Goal: Information Seeking & Learning: Learn about a topic

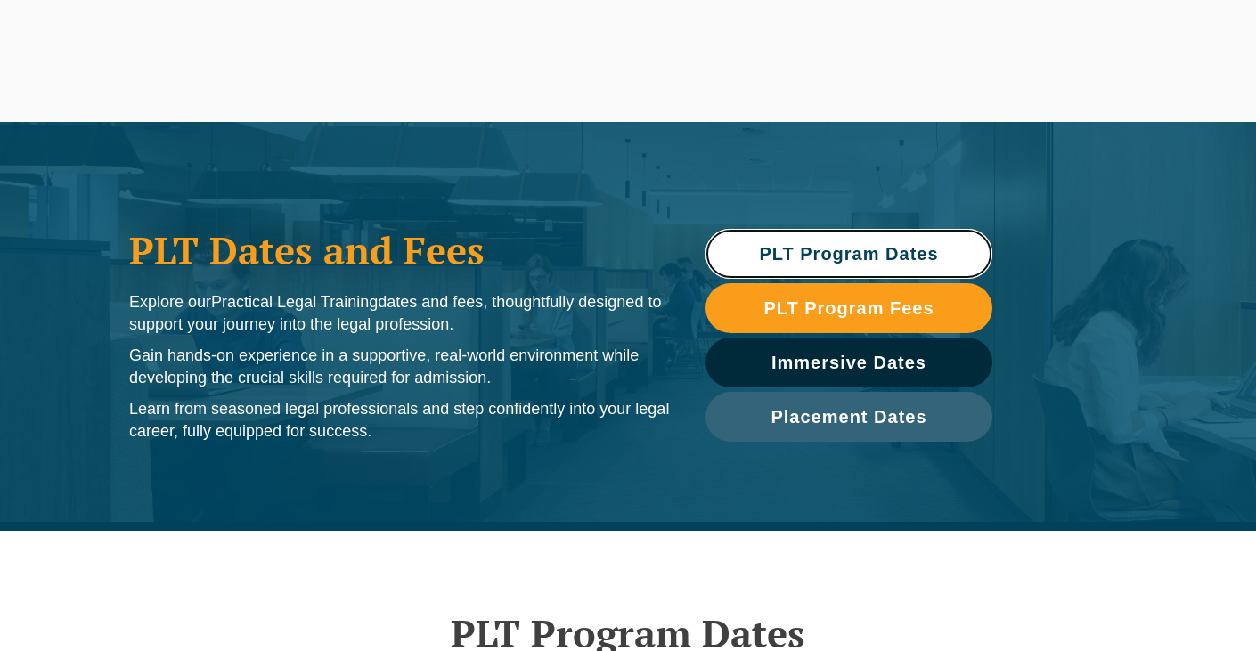
click at [959, 253] on span "PLT Program Dates" at bounding box center [848, 254] width 269 height 18
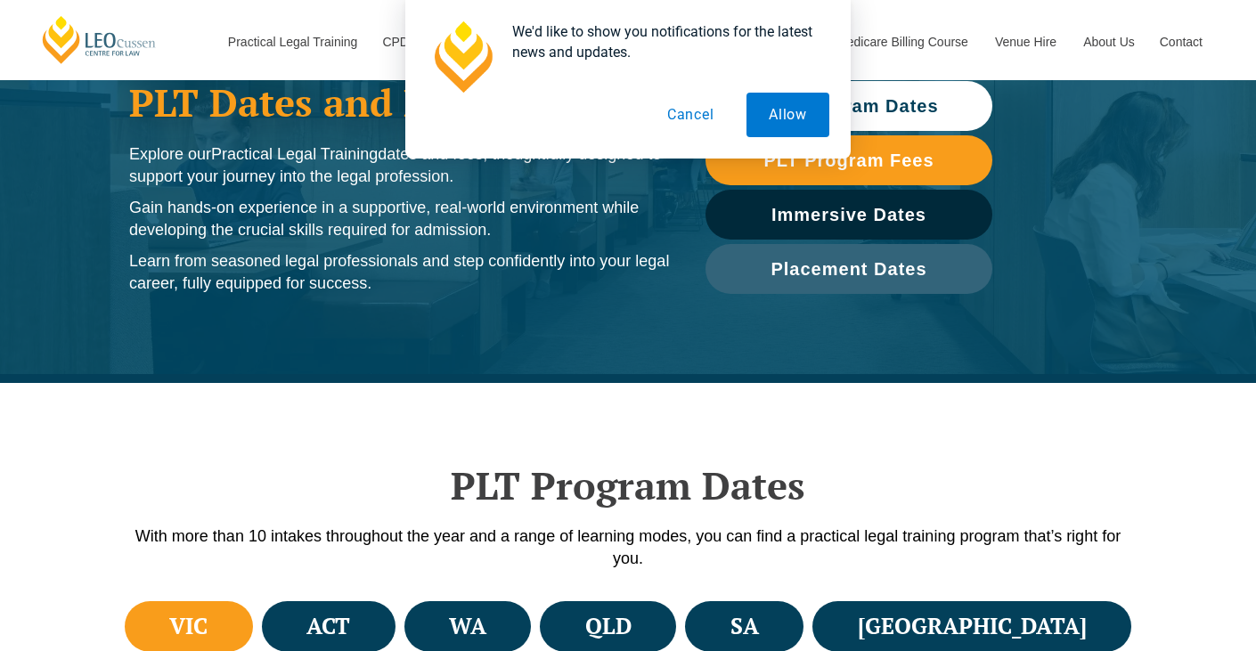
click at [704, 118] on button "Cancel" at bounding box center [691, 115] width 92 height 45
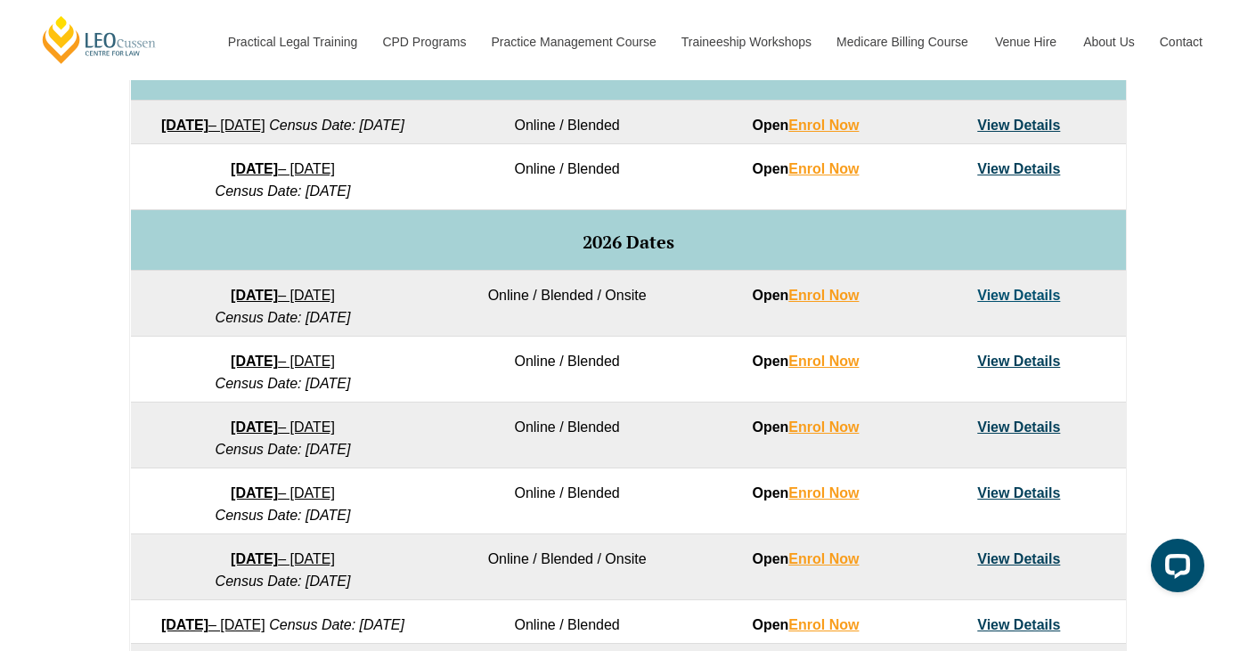
scroll to position [822, 0]
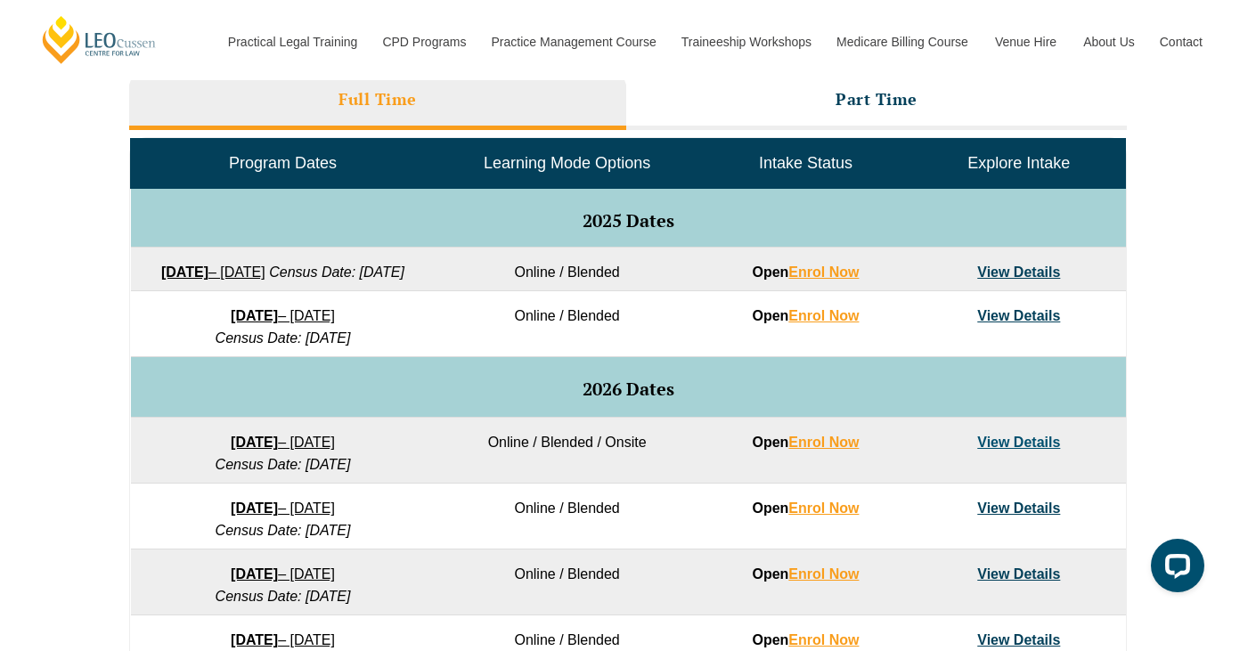
click at [1025, 323] on link "View Details" at bounding box center [1018, 315] width 83 height 15
